Goal: Transaction & Acquisition: Purchase product/service

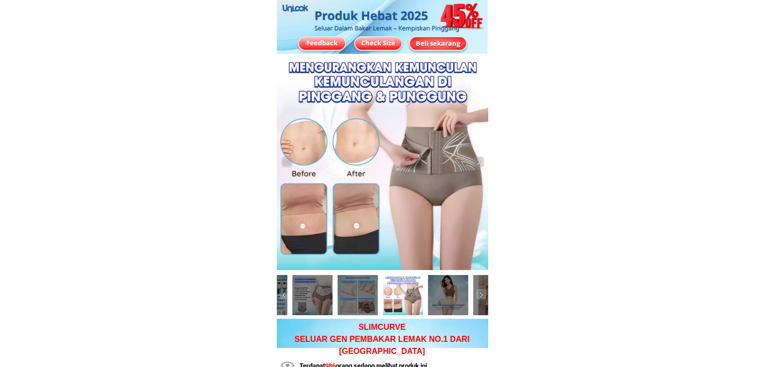
click at [442, 41] on div "Beli sekarang" at bounding box center [438, 43] width 56 height 10
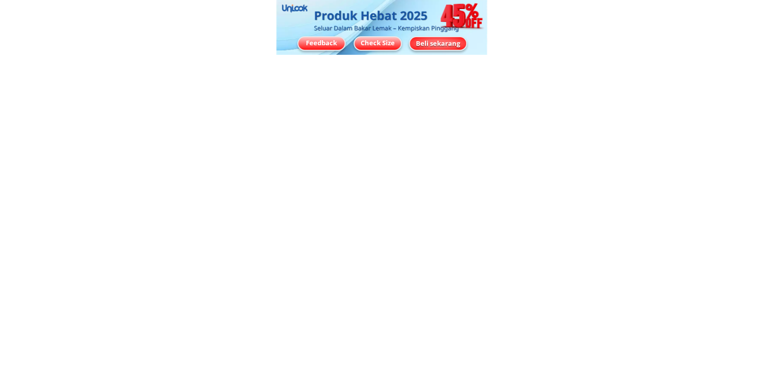
scroll to position [7375, 0]
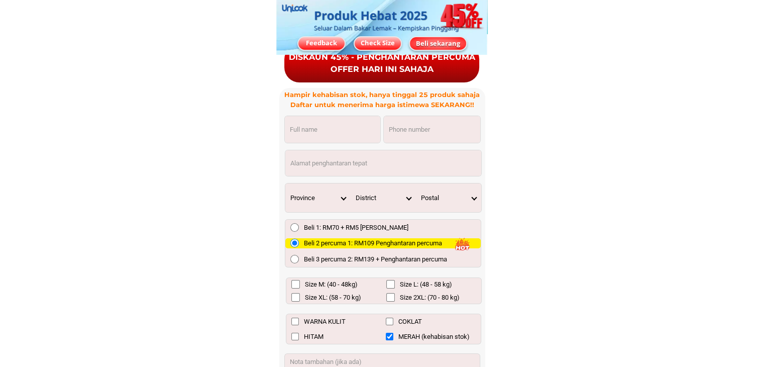
click at [326, 130] on input "Input full_name" at bounding box center [332, 129] width 95 height 27
paste input "[PERSON_NAME]"
type input "[PERSON_NAME]"
click at [416, 131] on input "Input phone_number" at bounding box center [432, 129] width 96 height 27
paste input "[PERSON_NAME]"
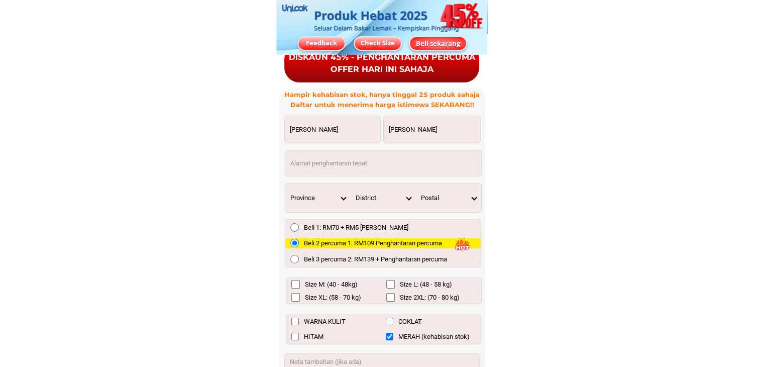
drag, startPoint x: 444, startPoint y: 131, endPoint x: 359, endPoint y: 120, distance: 85.1
click at [359, 120] on form "Zainabi ibrahim Zainabi ibrahim Pesanan lengkap Province [GEOGRAPHIC_DATA] [GEO…" at bounding box center [382, 265] width 197 height 301
paste input "017.6369076"
click at [401, 128] on input "017.6369076" at bounding box center [432, 129] width 96 height 27
type input "0176369076"
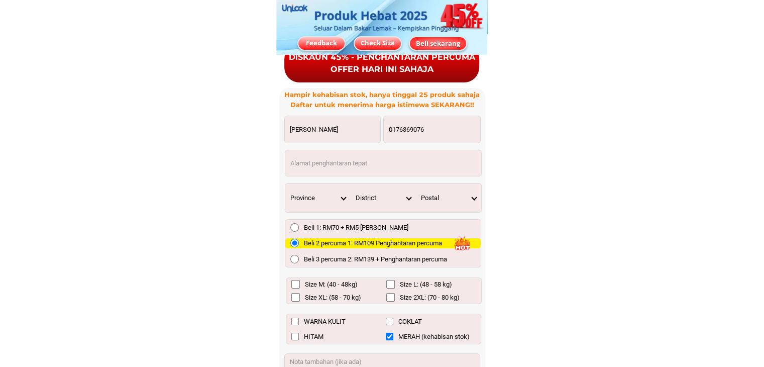
click at [356, 157] on input "Input address" at bounding box center [383, 163] width 196 height 26
paste input "11A [STREET_ADDRESS]"
type input "11A [STREET_ADDRESS]"
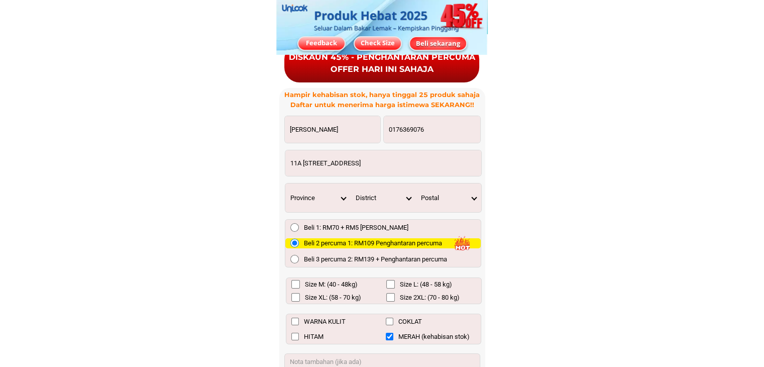
click at [295, 322] on input "WARNA KULIT" at bounding box center [295, 321] width 8 height 8
checkbox input "true"
click at [393, 284] on input "Size L: (48 - 58 kg)" at bounding box center [390, 284] width 9 height 9
checkbox input "true"
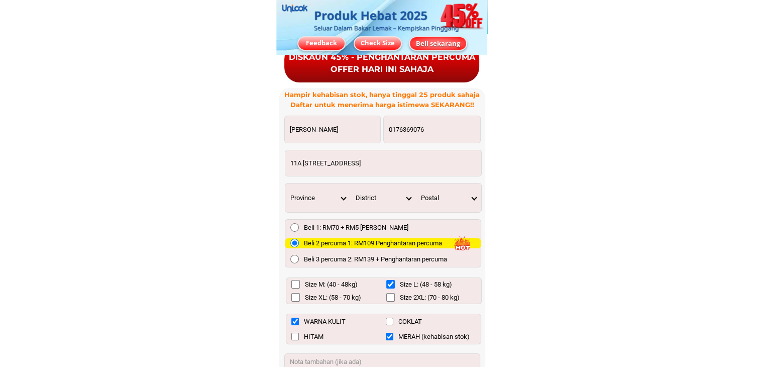
drag, startPoint x: 289, startPoint y: 161, endPoint x: 505, endPoint y: 155, distance: 216.0
click at [340, 199] on select "Province [GEOGRAPHIC_DATA] [GEOGRAPHIC_DATA] [GEOGRAPHIC_DATA] [GEOGRAPHIC_DATA…" at bounding box center [317, 197] width 65 height 29
select select "60_R2932285"
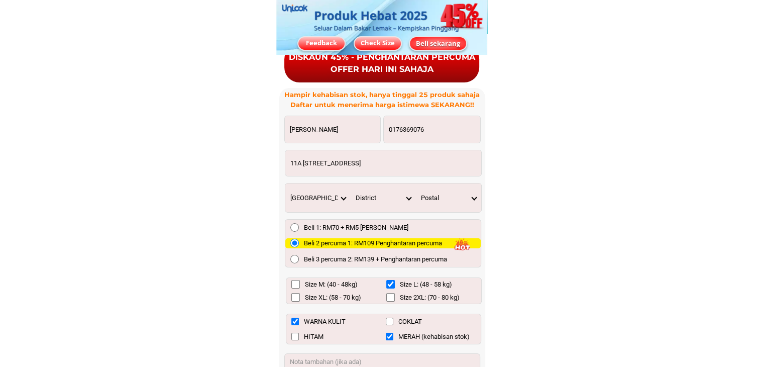
click at [285, 183] on select "Province [GEOGRAPHIC_DATA] [GEOGRAPHIC_DATA] [GEOGRAPHIC_DATA] [GEOGRAPHIC_DATA…" at bounding box center [317, 197] width 65 height 29
click at [408, 198] on select "District [GEOGRAPHIC_DATA] [GEOGRAPHIC_DATA] [GEOGRAPHIC_DATA] [GEOGRAPHIC_DATA…" at bounding box center [382, 197] width 65 height 29
click at [350, 183] on select "District [GEOGRAPHIC_DATA] [GEOGRAPHIC_DATA] [GEOGRAPHIC_DATA] [GEOGRAPHIC_DATA…" at bounding box center [382, 197] width 65 height 29
click at [471, 199] on select "Postal 45000 45500 45507 45600 45607 45609 45620 45700 45800 45100" at bounding box center [448, 197] width 65 height 29
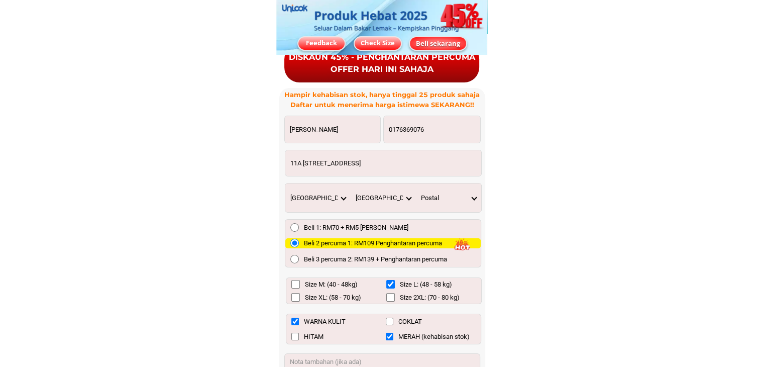
scroll to position [0, 27]
drag, startPoint x: 466, startPoint y: 162, endPoint x: 502, endPoint y: 165, distance: 35.8
click at [472, 195] on select "Postal 45000 45500 45507 45600 45607 45609 45620 45700 45800 45100" at bounding box center [448, 197] width 65 height 29
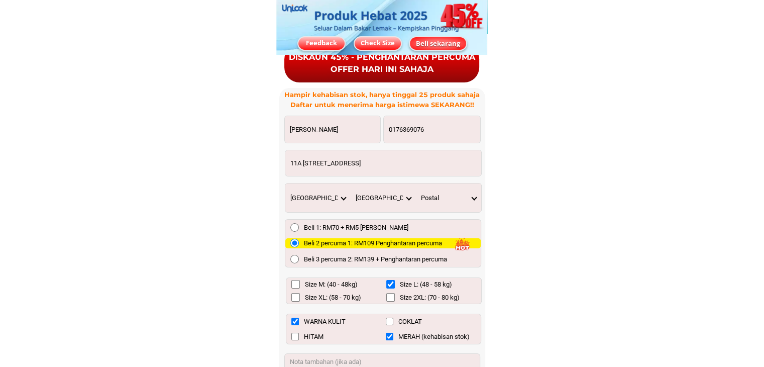
click at [454, 188] on select "Postal 45000 45500 45507 45600 45607 45609 45620 45700 45800 45100" at bounding box center [448, 197] width 65 height 29
click at [406, 197] on select "District [GEOGRAPHIC_DATA] [GEOGRAPHIC_DATA] [GEOGRAPHIC_DATA] [GEOGRAPHIC_DATA…" at bounding box center [382, 197] width 65 height 29
click at [405, 199] on select "District [GEOGRAPHIC_DATA] [GEOGRAPHIC_DATA] [GEOGRAPHIC_DATA] [GEOGRAPHIC_DATA…" at bounding box center [382, 197] width 65 height 29
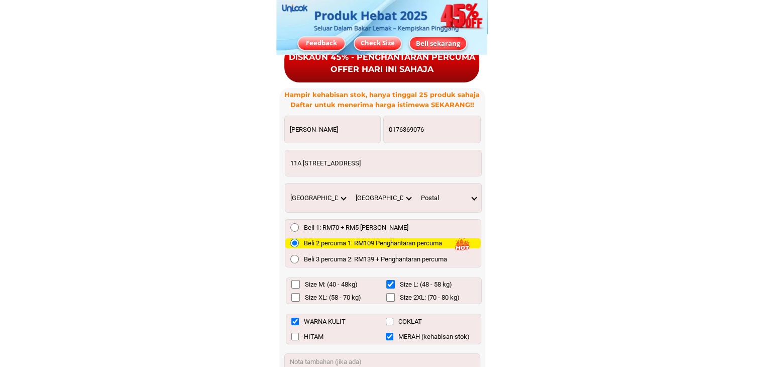
click at [345, 197] on select "Province [GEOGRAPHIC_DATA] [GEOGRAPHIC_DATA] [GEOGRAPHIC_DATA] [GEOGRAPHIC_DATA…" at bounding box center [317, 197] width 65 height 29
click at [285, 183] on select "Province [GEOGRAPHIC_DATA] [GEOGRAPHIC_DATA] [GEOGRAPHIC_DATA] [GEOGRAPHIC_DATA…" at bounding box center [317, 197] width 65 height 29
click at [411, 196] on select "District [GEOGRAPHIC_DATA] [GEOGRAPHIC_DATA] [GEOGRAPHIC_DATA] [GEOGRAPHIC_DATA…" at bounding box center [382, 197] width 65 height 29
click at [350, 183] on select "District [GEOGRAPHIC_DATA] [GEOGRAPHIC_DATA] [GEOGRAPHIC_DATA] [GEOGRAPHIC_DATA…" at bounding box center [382, 197] width 65 height 29
click at [457, 200] on select "Postal 44300 44100 44010 44110 44000 44200 48200 48250 44309 44330" at bounding box center [448, 197] width 65 height 29
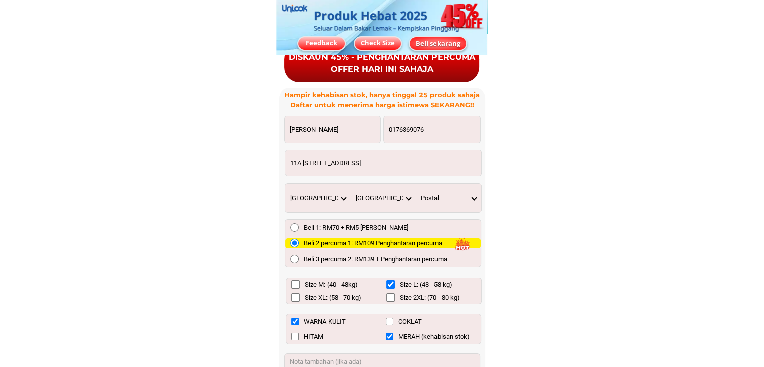
click at [403, 196] on select "District [GEOGRAPHIC_DATA] [GEOGRAPHIC_DATA] [GEOGRAPHIC_DATA] [GEOGRAPHIC_DATA…" at bounding box center [382, 197] width 65 height 29
select select "60_R80017523"
click at [350, 183] on select "District [GEOGRAPHIC_DATA] [GEOGRAPHIC_DATA] [GEOGRAPHIC_DATA] [GEOGRAPHIC_DATA…" at bounding box center [382, 197] width 65 height 29
click at [472, 201] on select "Postal 45000 45500 45507 45600 45607 45609 45620 45700 45800 45100" at bounding box center [448, 197] width 65 height 29
select select "45800"
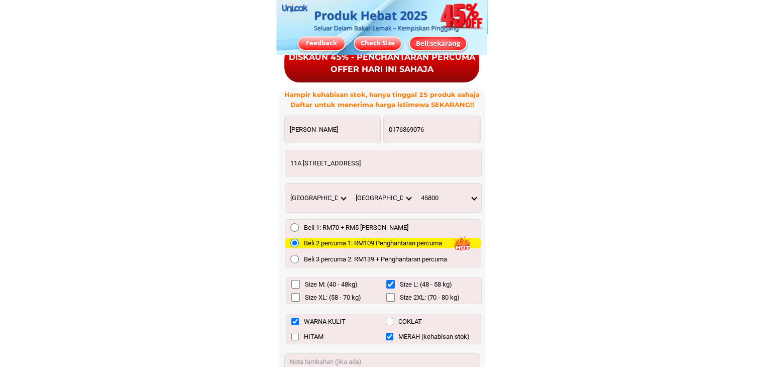
click at [416, 183] on select "Postal 45000 45500 45507 45600 45607 45609 45620 45700 45800 45100" at bounding box center [448, 197] width 65 height 29
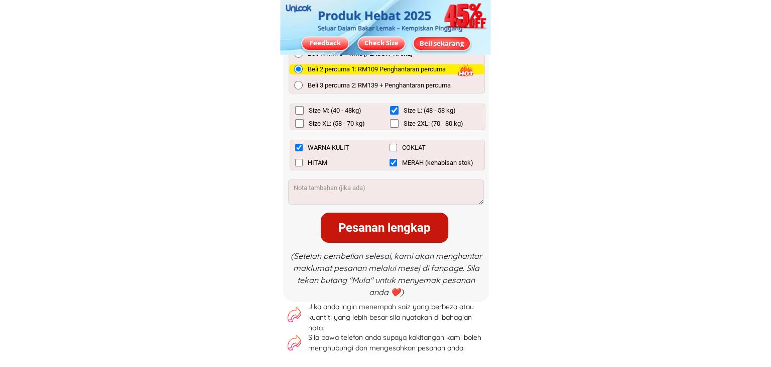
scroll to position [7576, 0]
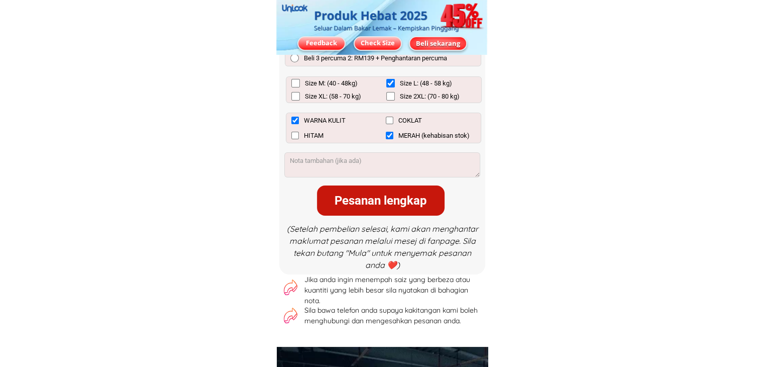
click at [370, 202] on div "Pesanan lengkap" at bounding box center [381, 200] width 128 height 18
checkbox input "false"
checkbox input "true"
checkbox input "false"
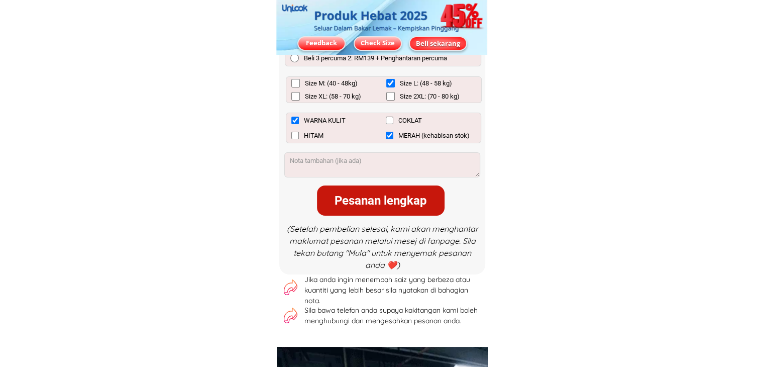
checkbox input "true"
checkbox input "false"
checkbox input "true"
radio input "true"
